Goal: Navigation & Orientation: Go to known website

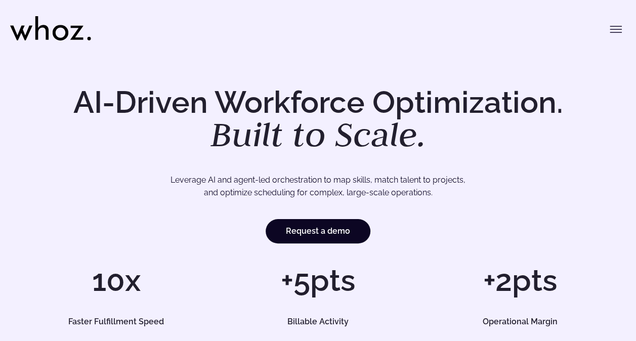
click at [618, 26] on icon "Toggle menu" at bounding box center [616, 26] width 11 height 0
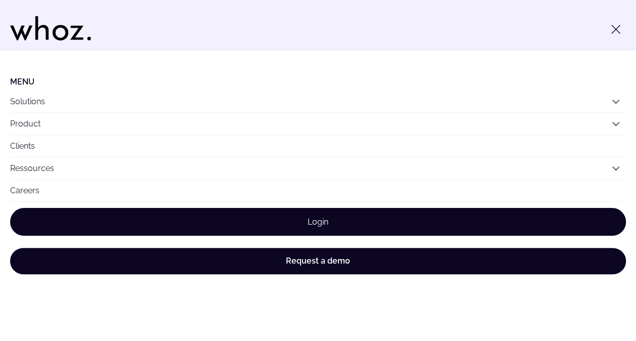
click at [366, 226] on link "Login" at bounding box center [318, 222] width 616 height 28
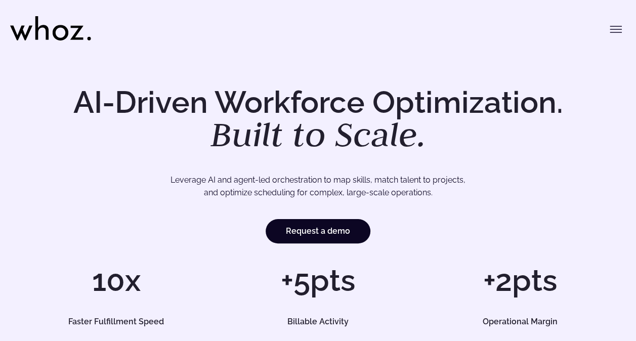
click at [617, 23] on button "Toggle menu" at bounding box center [616, 29] width 20 height 20
click at [620, 30] on icon "Toggle menu" at bounding box center [616, 29] width 12 height 12
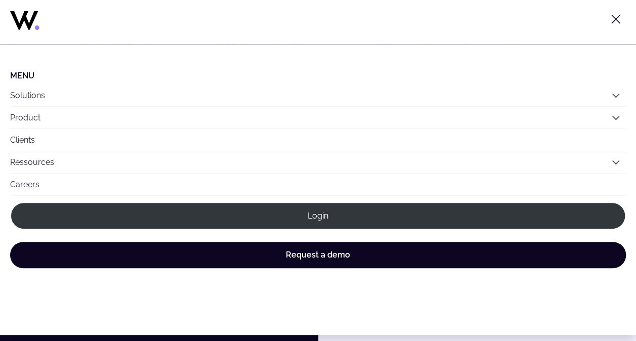
scroll to position [38, 0]
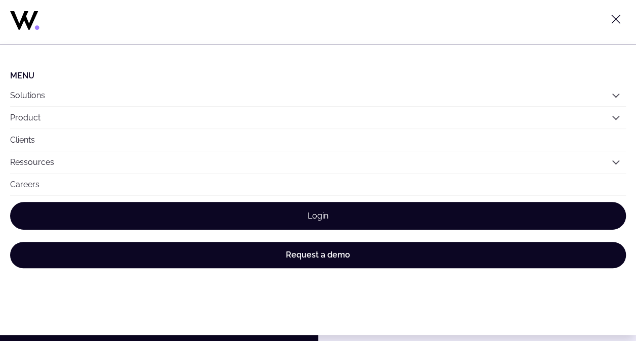
click at [343, 210] on link "Login" at bounding box center [318, 216] width 616 height 28
